Goal: Task Accomplishment & Management: Use online tool/utility

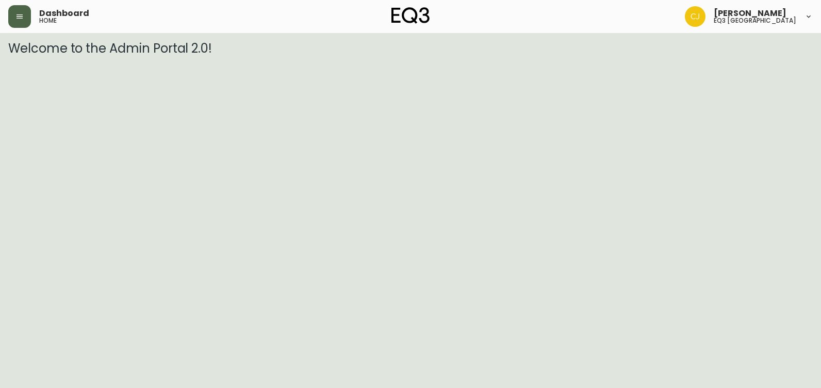
click at [15, 11] on button "button" at bounding box center [19, 16] width 23 height 23
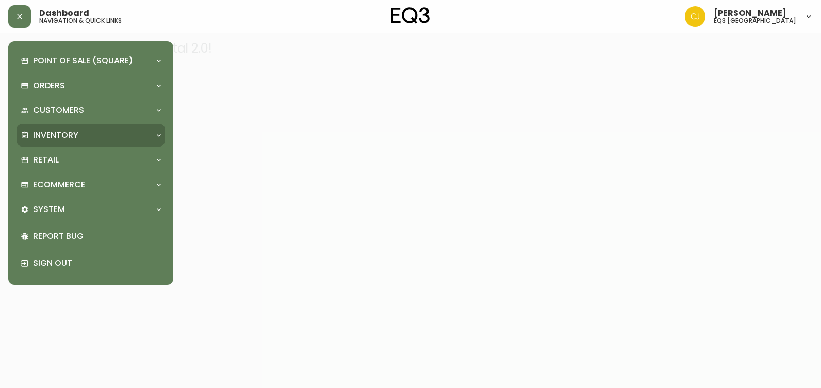
click at [69, 137] on p "Inventory" at bounding box center [55, 134] width 45 height 11
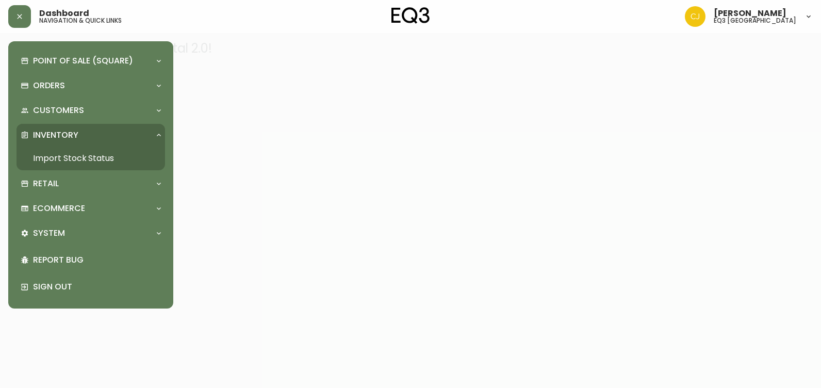
click at [74, 155] on link "Import Stock Status" at bounding box center [90, 158] width 148 height 24
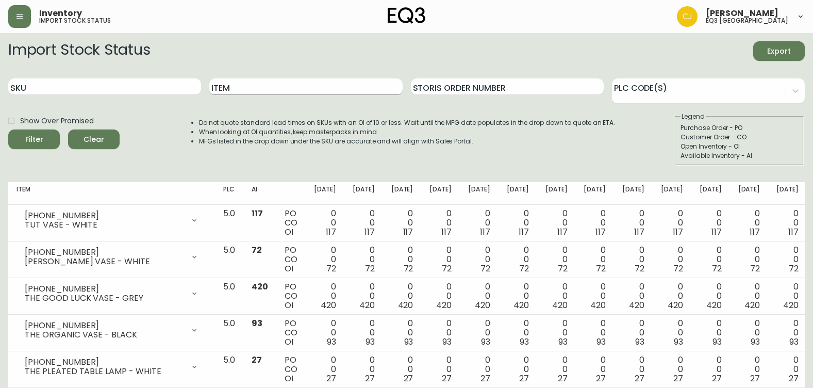
click at [252, 94] on input "Item" at bounding box center [305, 86] width 193 height 16
paste input "[PHONE_NUMBER]"
type input "[PHONE_NUMBER]"
click at [8, 129] on button "Filter" at bounding box center [34, 139] width 52 height 20
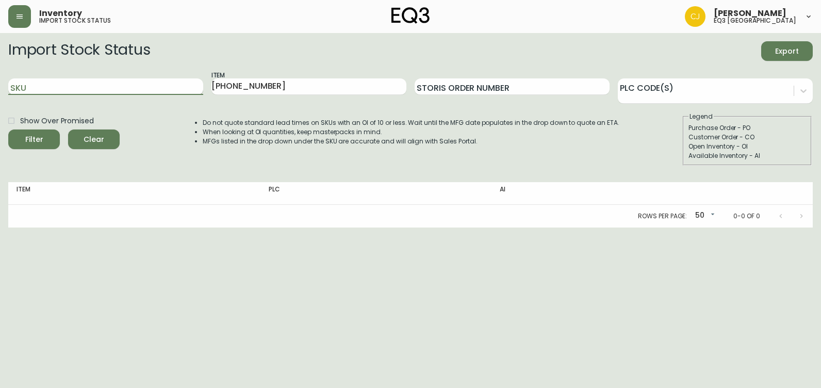
click at [168, 90] on input "SKU" at bounding box center [105, 86] width 195 height 16
paste input "[PHONE_NUMBER]"
type input "[PHONE_NUMBER]"
drag, startPoint x: 303, startPoint y: 87, endPoint x: 145, endPoint y: 116, distance: 160.4
click at [145, 116] on form "Import Stock Status Export SKU [PHONE_NUMBER] Item [PHONE_NUMBER] Storis Order …" at bounding box center [410, 103] width 804 height 124
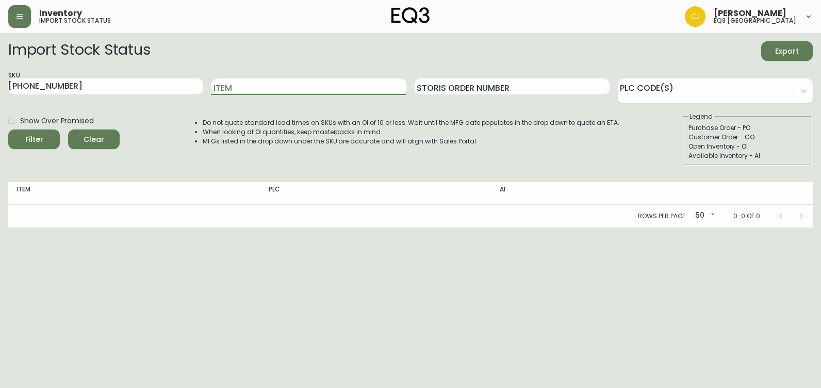
click at [8, 129] on button "Filter" at bounding box center [34, 139] width 52 height 20
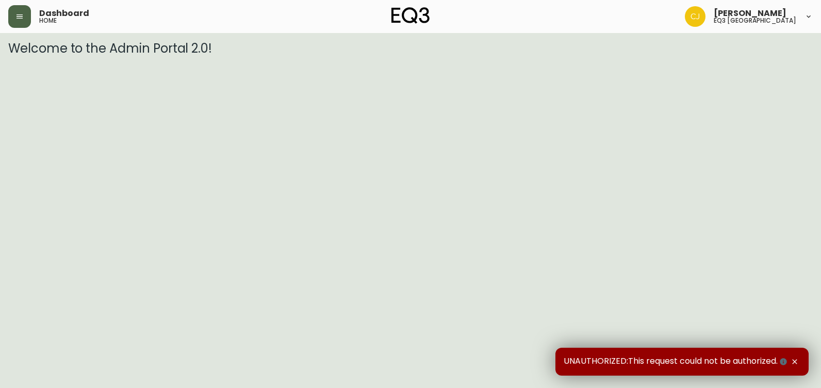
click at [18, 13] on icon "button" at bounding box center [19, 16] width 8 height 8
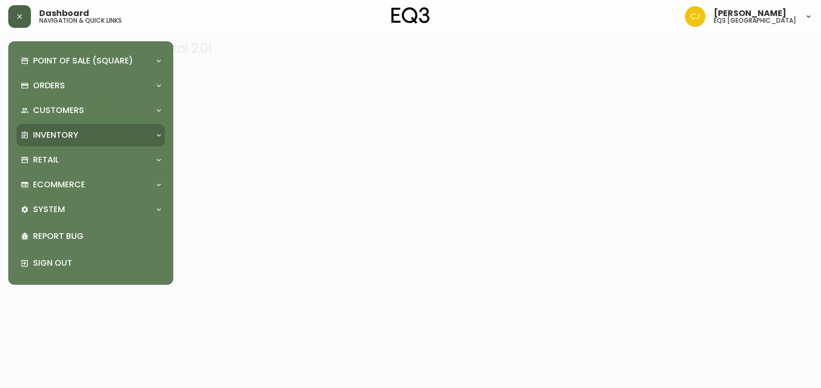
click at [78, 136] on div "Inventory" at bounding box center [86, 134] width 130 height 11
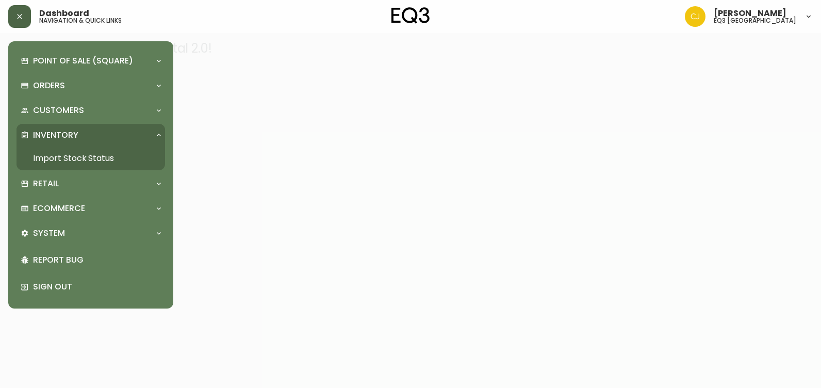
click at [77, 155] on link "Import Stock Status" at bounding box center [90, 158] width 148 height 24
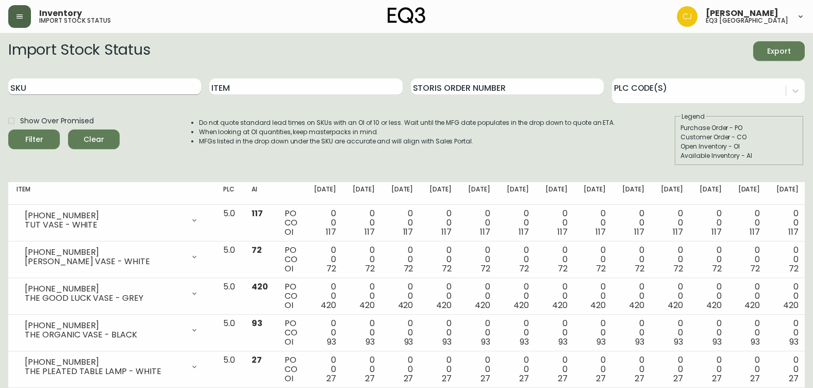
click at [158, 87] on input "SKU" at bounding box center [104, 86] width 193 height 16
type input "3180-608-0"
click at [8, 129] on button "Filter" at bounding box center [34, 139] width 52 height 20
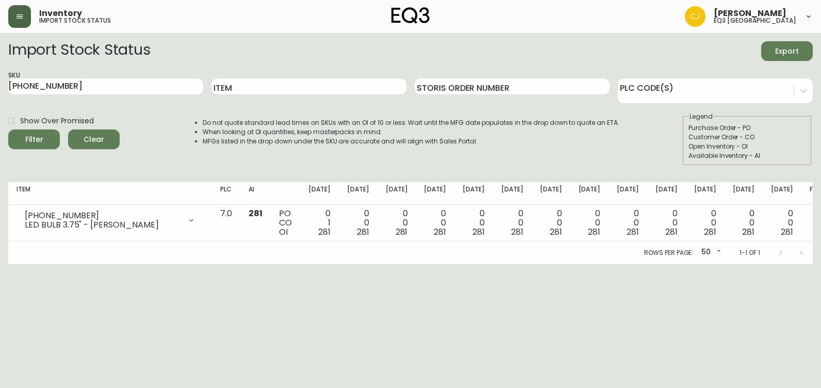
click at [85, 264] on html "Inventory import stock status Chanhee Jung eq3 vancouver Import Stock Status Ex…" at bounding box center [410, 132] width 821 height 264
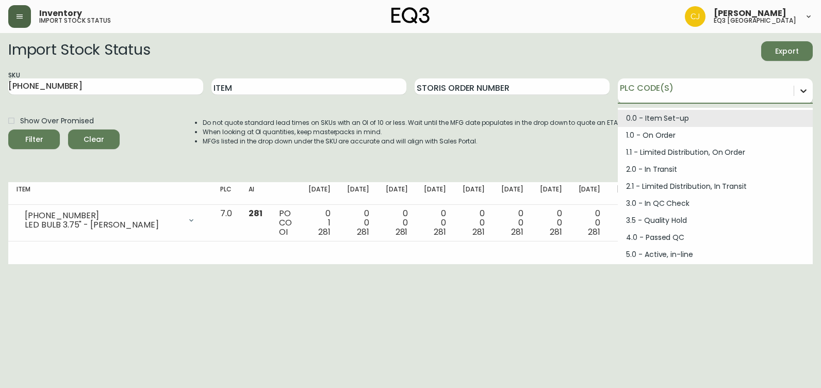
click at [803, 89] on icon at bounding box center [803, 91] width 10 height 10
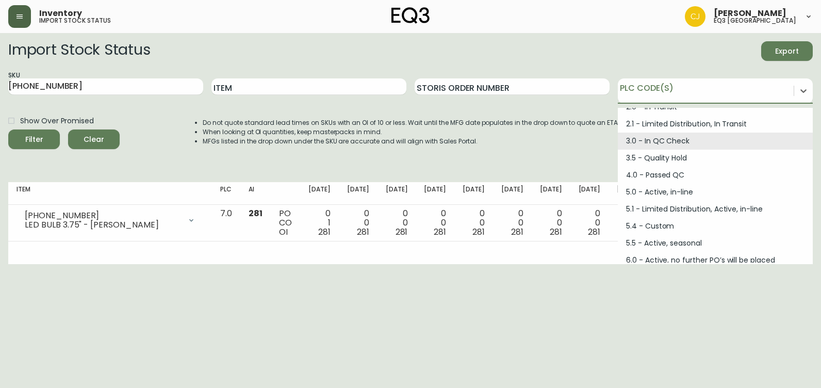
scroll to position [139, 0]
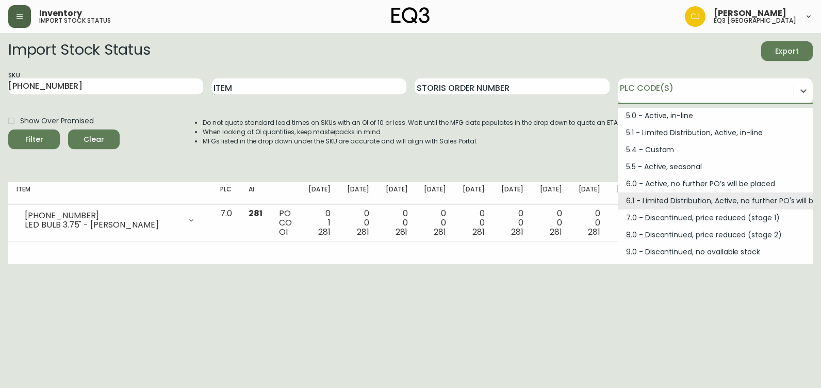
click at [559, 264] on html "Inventory import stock status Chanhee Jung eq3 vancouver Import Stock Status Ex…" at bounding box center [410, 132] width 821 height 264
